Goal: Task Accomplishment & Management: Use online tool/utility

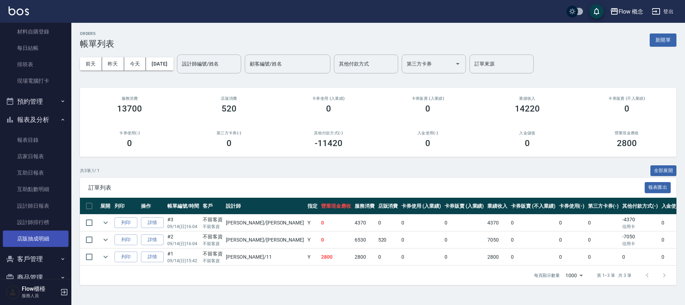
scroll to position [92, 0]
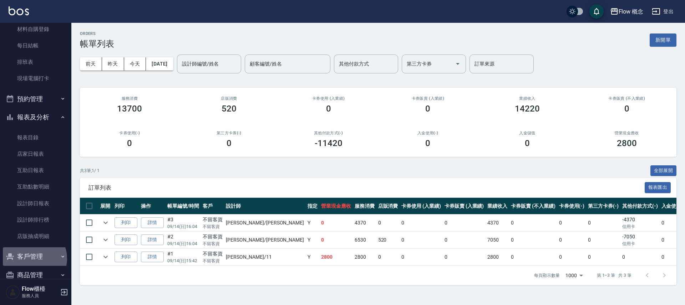
click at [32, 259] on button "客戶管理" at bounding box center [36, 257] width 66 height 19
click at [31, 274] on link "客戶列表" at bounding box center [36, 277] width 66 height 16
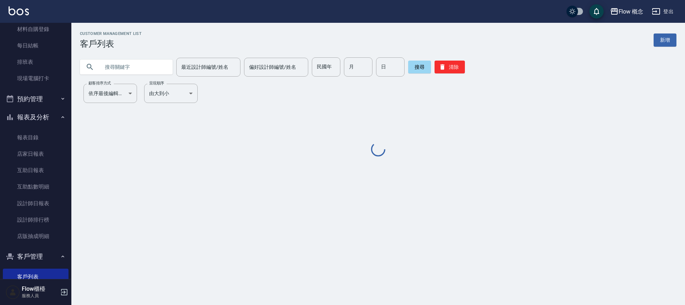
click at [136, 66] on input "text" at bounding box center [133, 66] width 67 height 19
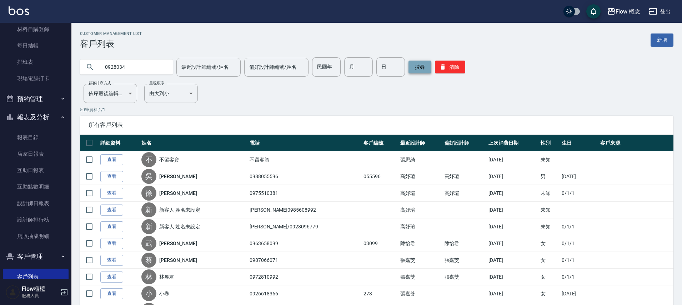
type input "0928034"
click at [413, 62] on button "搜尋" at bounding box center [419, 67] width 23 height 13
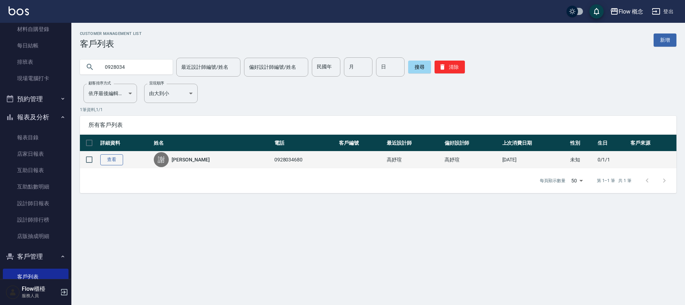
click at [107, 156] on link "查看" at bounding box center [111, 160] width 23 height 11
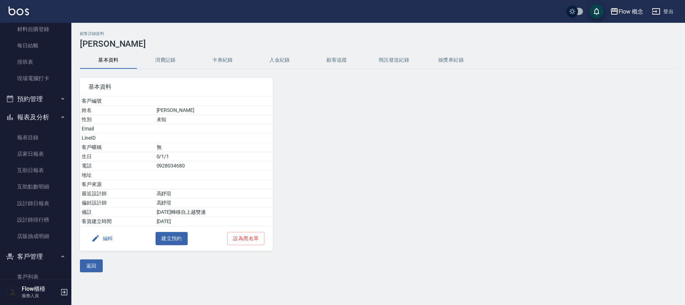
click at [160, 60] on button "消費記錄" at bounding box center [165, 60] width 57 height 17
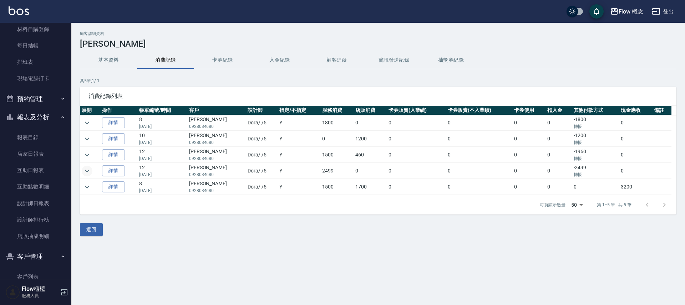
click at [89, 172] on icon "expand row" at bounding box center [87, 171] width 9 height 9
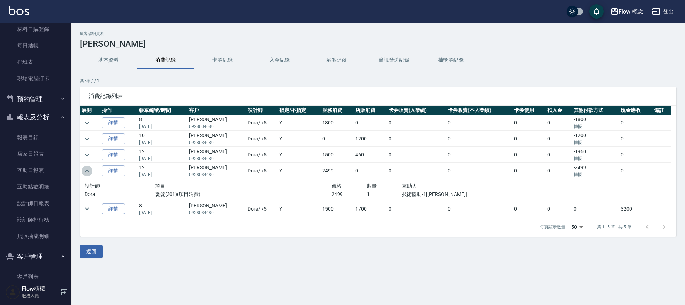
click at [89, 171] on icon "expand row" at bounding box center [87, 171] width 9 height 9
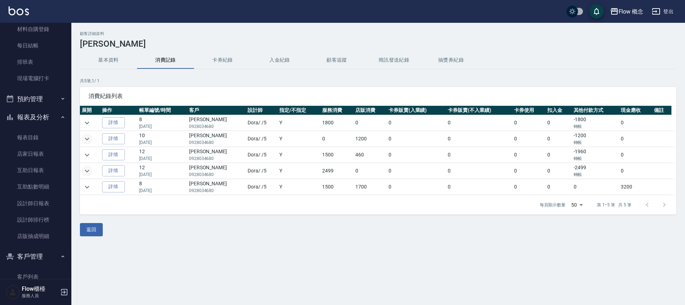
click at [87, 140] on icon "expand row" at bounding box center [87, 139] width 9 height 9
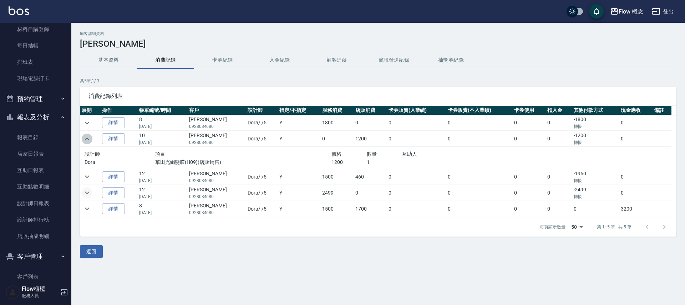
click at [87, 140] on icon "expand row" at bounding box center [87, 139] width 9 height 9
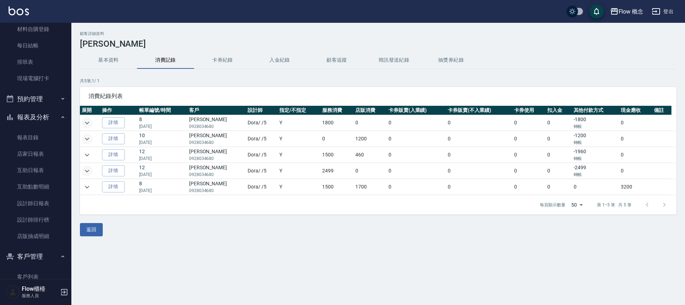
click at [87, 124] on icon "expand row" at bounding box center [87, 123] width 9 height 9
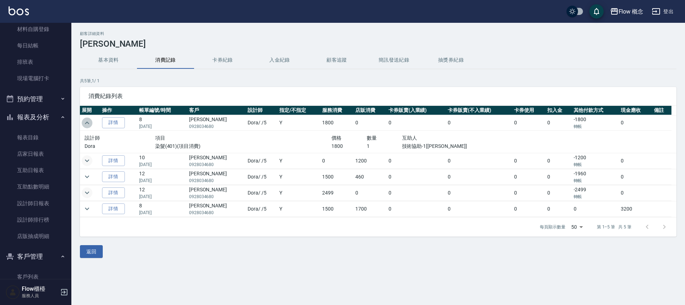
click at [87, 124] on icon "expand row" at bounding box center [87, 123] width 9 height 9
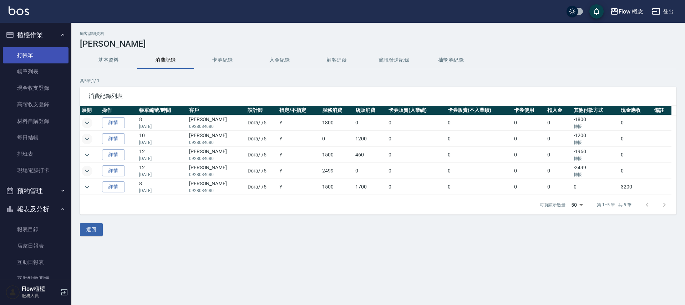
click at [41, 54] on link "打帳單" at bounding box center [36, 55] width 66 height 16
